Goal: Information Seeking & Learning: Find specific fact

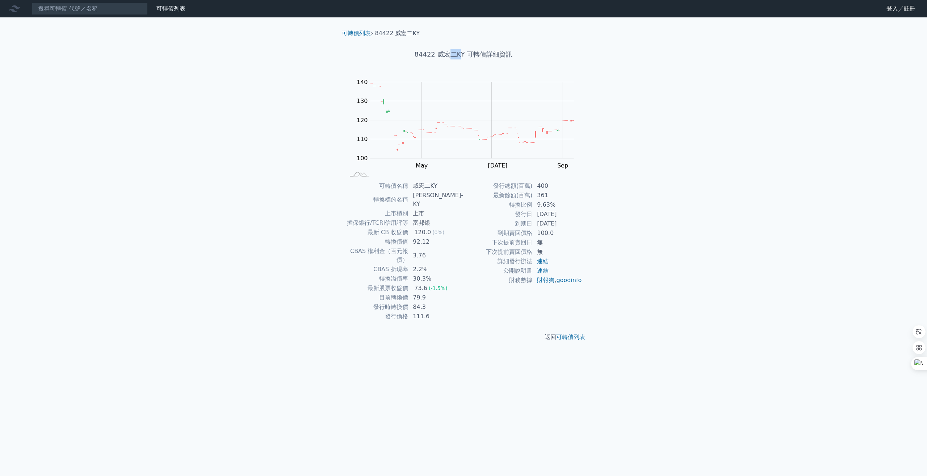
drag, startPoint x: 461, startPoint y: 55, endPoint x: 448, endPoint y: 49, distance: 15.2
click at [448, 49] on div "84422 威宏二KY 可轉債詳細資訊" at bounding box center [463, 54] width 255 height 33
click at [463, 53] on h1 "84422 威宏二KY 可轉債詳細資訊" at bounding box center [463, 54] width 255 height 10
drag, startPoint x: 465, startPoint y: 53, endPoint x: 434, endPoint y: 54, distance: 30.8
click at [434, 54] on h1 "84422 威宏二KY 可轉債詳細資訊" at bounding box center [463, 54] width 255 height 10
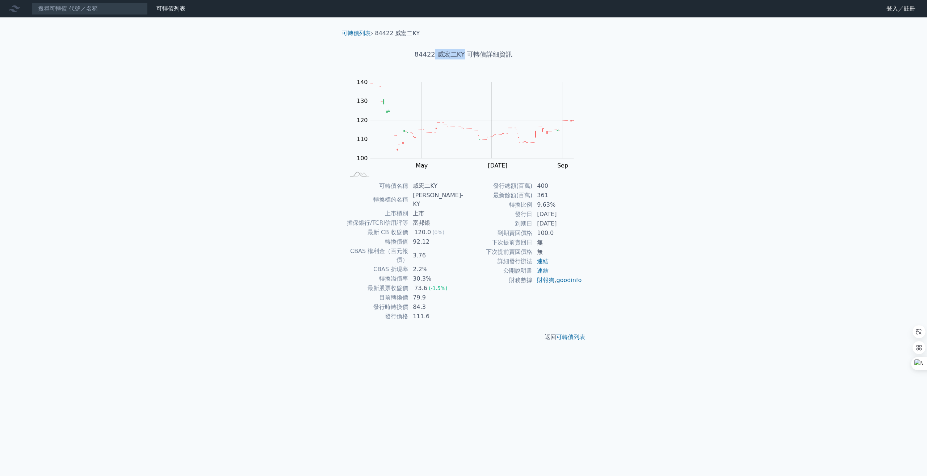
copy h1 "威宏二KY"
click at [89, 12] on input at bounding box center [90, 9] width 116 height 12
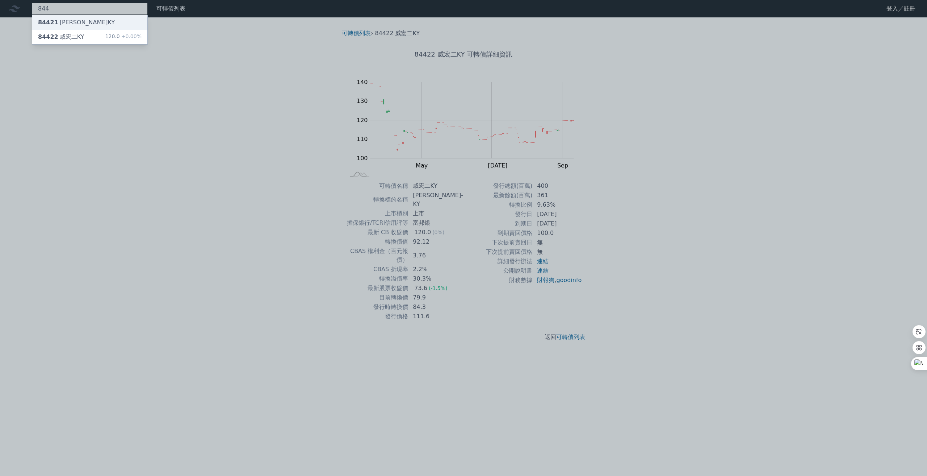
type input "844"
click at [78, 23] on div "84421 威宏一KY" at bounding box center [76, 22] width 77 height 9
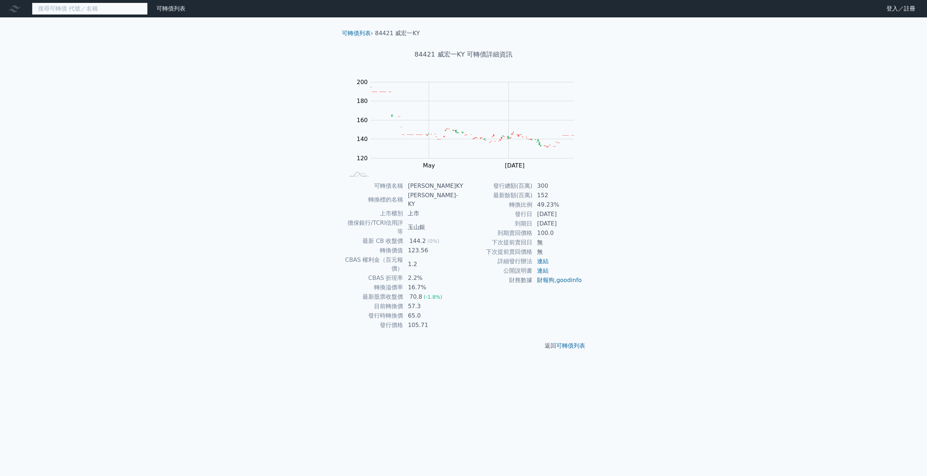
click at [82, 12] on input at bounding box center [90, 9] width 116 height 12
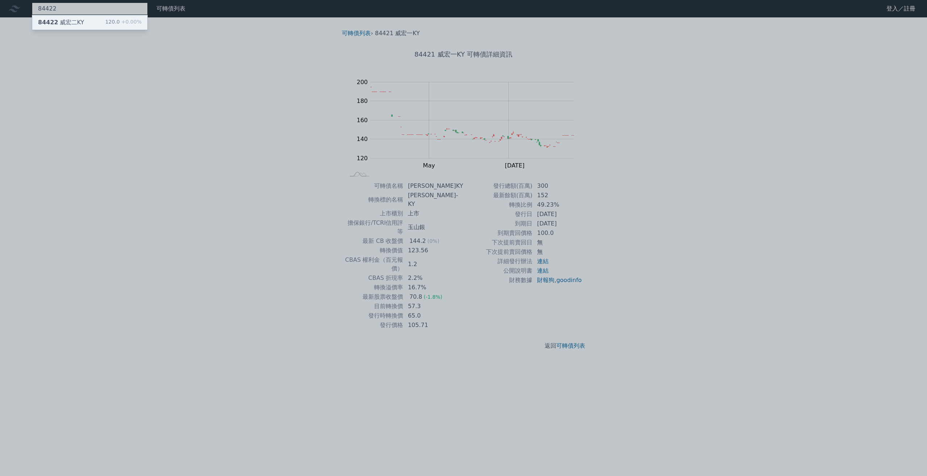
type input "84422"
click at [79, 19] on div "84422 威宏二KY" at bounding box center [61, 22] width 46 height 9
